Goal: Task Accomplishment & Management: Use online tool/utility

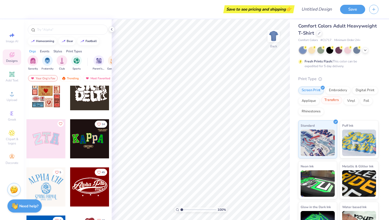
scroll to position [2, 0]
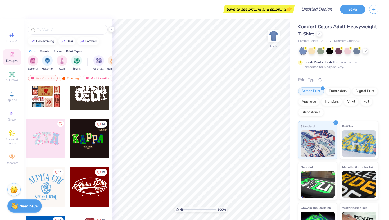
click at [317, 29] on span "Comfort Colors Adult Heavyweight T-Shirt" at bounding box center [337, 30] width 79 height 13
click at [319, 35] on icon at bounding box center [318, 33] width 3 height 3
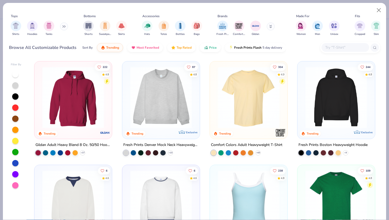
scroll to position [3, 0]
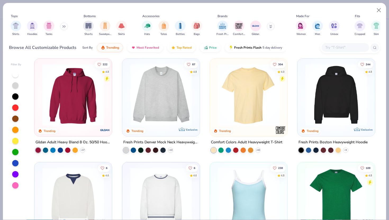
click at [344, 47] on input "text" at bounding box center [344, 47] width 41 height 6
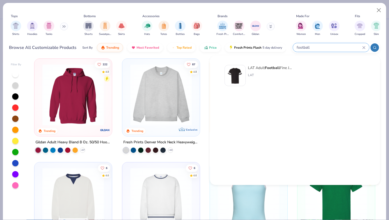
type input "football"
click at [287, 68] on div "LAT Adult Football Fine Jersey Tee" at bounding box center [270, 68] width 44 height 6
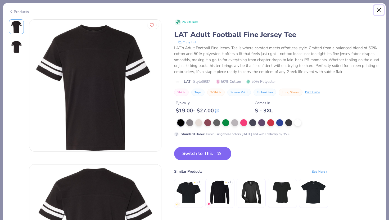
click at [378, 12] on button "Close" at bounding box center [379, 10] width 10 height 10
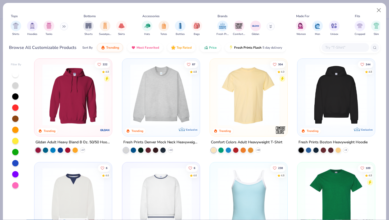
click at [343, 46] on input "text" at bounding box center [344, 47] width 41 height 6
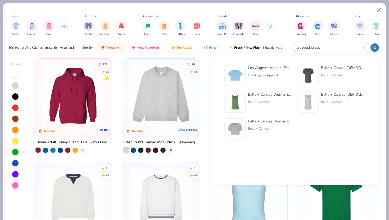
type input "cropped jersey"
click at [285, 68] on div "Los Angeles Apparel Fine Jersey S/S Crop Tee" at bounding box center [270, 68] width 44 height 6
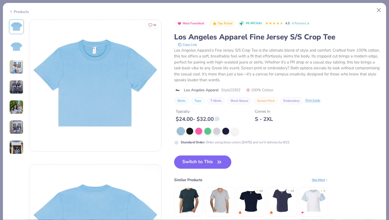
click at [19, 50] on img at bounding box center [16, 46] width 13 height 13
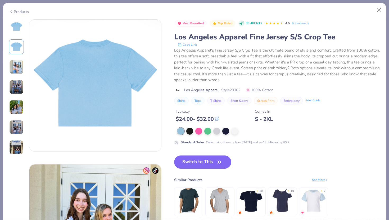
click at [17, 74] on div at bounding box center [16, 86] width 15 height 135
click at [12, 91] on img at bounding box center [16, 87] width 14 height 14
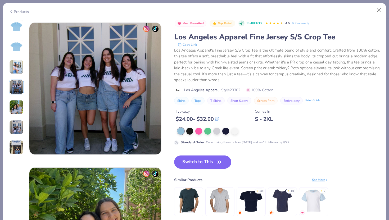
scroll to position [435, 0]
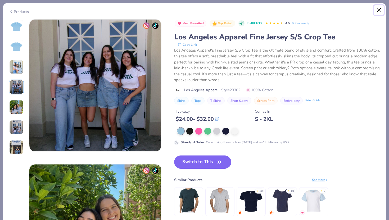
click at [377, 12] on button "Close" at bounding box center [379, 10] width 10 height 10
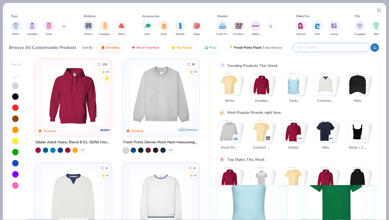
click at [346, 48] on input "text" at bounding box center [330, 47] width 69 height 6
click at [291, 86] on img "Stack Card Button Tanks" at bounding box center [293, 84] width 21 height 21
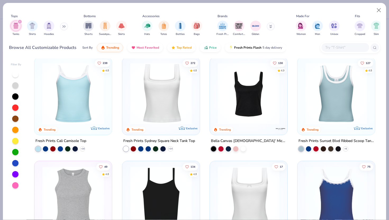
scroll to position [5, 0]
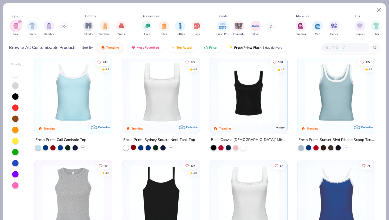
click at [131, 148] on div at bounding box center [133, 147] width 5 height 5
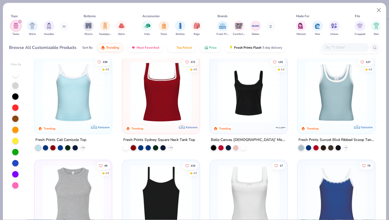
click at [152, 93] on img at bounding box center [160, 93] width 67 height 62
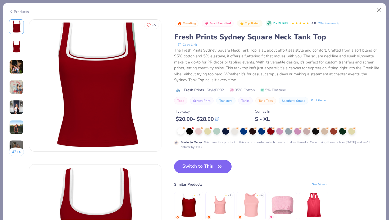
click at [213, 165] on button "Switch to This" at bounding box center [202, 166] width 57 height 13
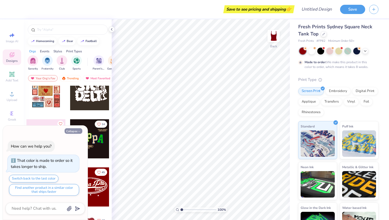
click at [81, 131] on button "Collapse" at bounding box center [74, 131] width 18 height 6
type textarea "x"
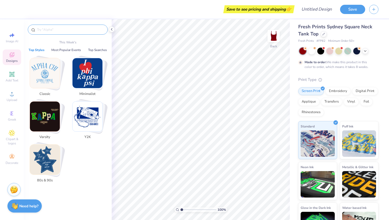
click at [71, 27] on input "text" at bounding box center [70, 29] width 68 height 5
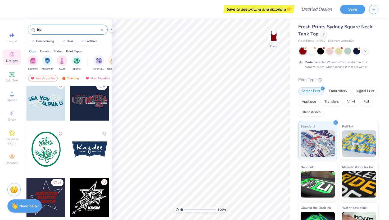
scroll to position [872, 0]
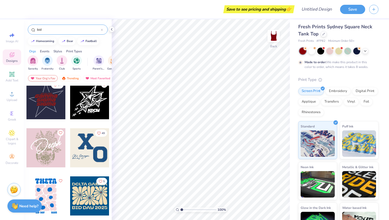
type input "bid"
click at [43, 77] on div "Your Org's Fav" at bounding box center [43, 78] width 30 height 6
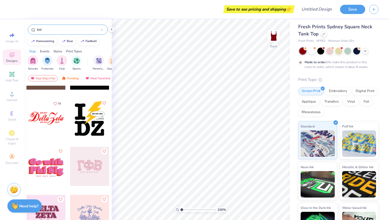
scroll to position [1335, 0]
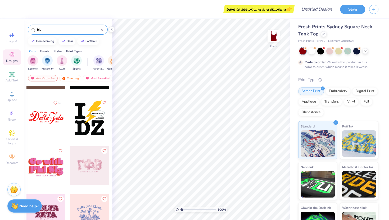
click at [47, 118] on div at bounding box center [45, 117] width 39 height 39
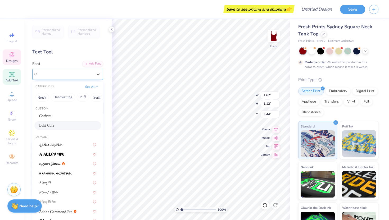
click at [48, 76] on div "Loki Cola" at bounding box center [66, 74] width 56 height 8
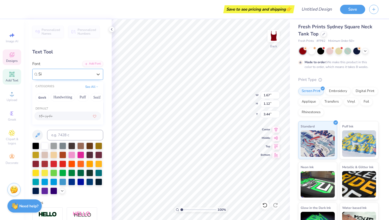
type input "S"
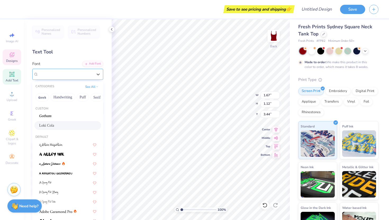
click at [76, 49] on div "Text Tool" at bounding box center [67, 51] width 71 height 7
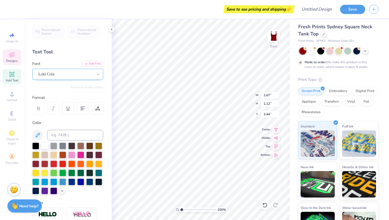
type input "1.29"
type input "0.99"
type input "3.67"
type input "1.67"
type input "1.12"
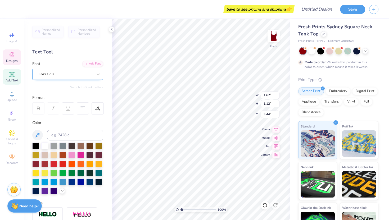
type input "3.54"
type input "1.71"
type input "1.68"
type input "3.00"
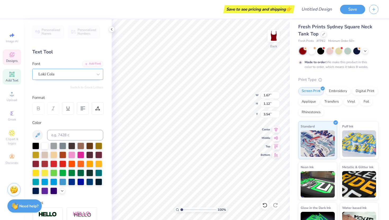
type textarea "Sigma Delta Tau"
type input "1.29"
type input "0.99"
type input "3.67"
type input "0.93"
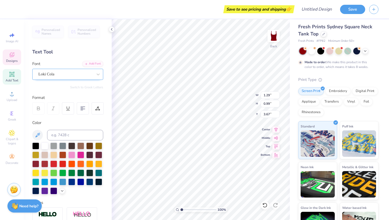
type input "2.02"
type input "3.16"
type textarea "B"
type textarea "LITTLE"
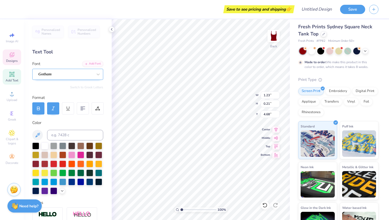
scroll to position [0, 0]
type input "0.74"
type input "3.58"
type input "3.92"
type input "0.77"
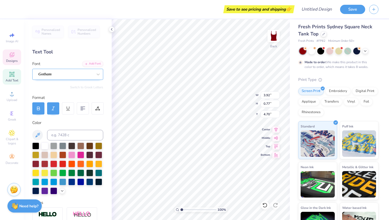
type input "4.80"
type input "3.00"
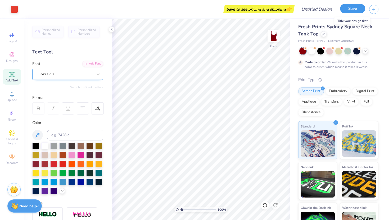
click at [353, 11] on button "Save" at bounding box center [352, 8] width 25 height 9
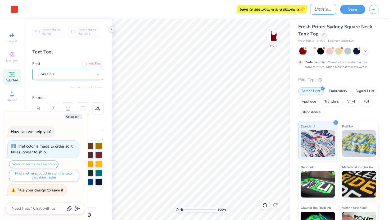
type textarea "x"
click at [313, 9] on input "Design Title" at bounding box center [323, 9] width 26 height 11
type input "B"
type textarea "x"
type input "BI"
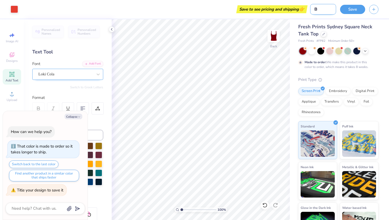
type textarea "x"
type input "BIG"
type textarea "x"
type input "BIG"
type textarea "x"
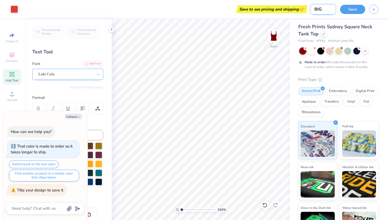
type input "[PERSON_NAME]"
type textarea "x"
type input "BIG LI"
type textarea "x"
type input "BIG LIT"
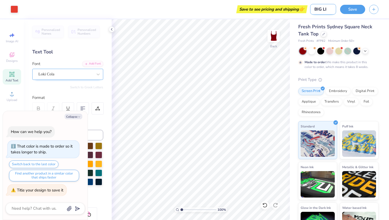
type textarea "x"
type input "BIG LITT"
type textarea "x"
type input "BIG LITTL"
type textarea "x"
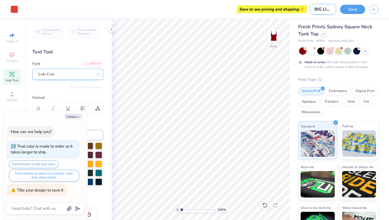
type input "BIG LITTLE"
type textarea "x"
type input "BIG LITTLE"
click at [357, 8] on button "Save" at bounding box center [352, 8] width 25 height 9
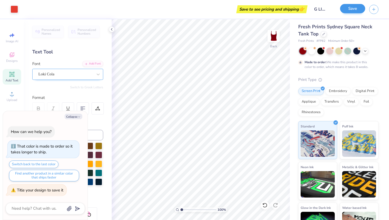
scroll to position [0, 0]
type textarea "x"
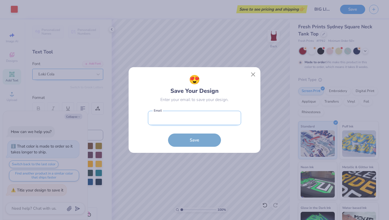
click at [225, 115] on input "email" at bounding box center [194, 118] width 93 height 15
type input "[EMAIL_ADDRESS][DOMAIN_NAME]"
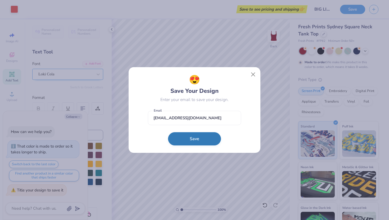
click at [210, 140] on button "Save" at bounding box center [194, 138] width 53 height 13
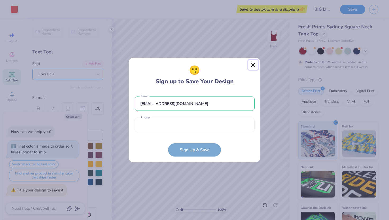
click at [251, 67] on button "Close" at bounding box center [253, 65] width 10 height 10
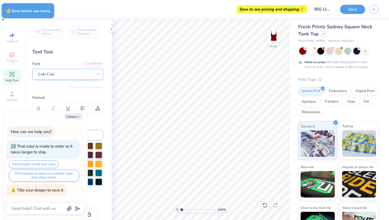
type textarea "x"
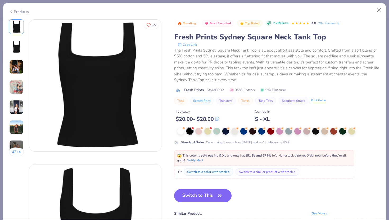
click at [209, 197] on button "Switch to This" at bounding box center [202, 195] width 57 height 13
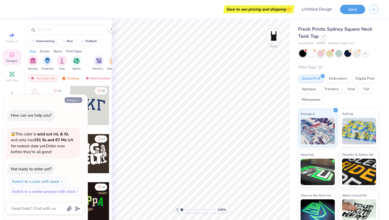
click at [81, 100] on button "Collapse" at bounding box center [74, 100] width 18 height 6
type textarea "x"
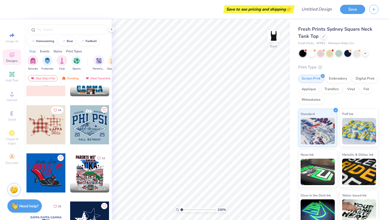
scroll to position [1429, 0]
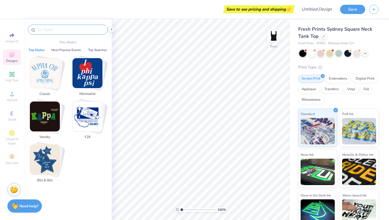
click at [56, 31] on input "text" at bounding box center [70, 29] width 68 height 5
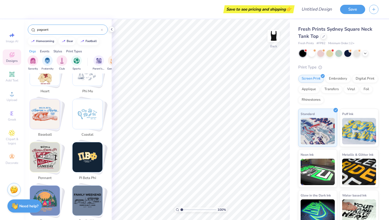
scroll to position [613, 0]
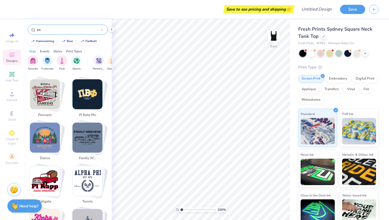
type input "p"
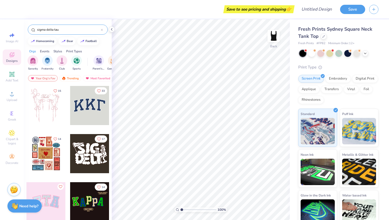
type input "sigma delta tau"
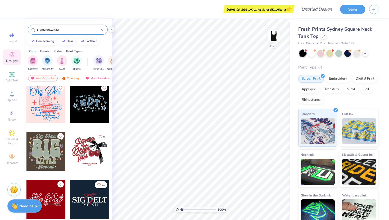
scroll to position [1206, 0]
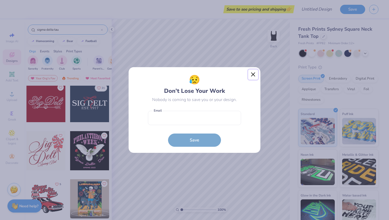
click at [254, 73] on button "Close" at bounding box center [253, 75] width 10 height 10
